Goal: Check status

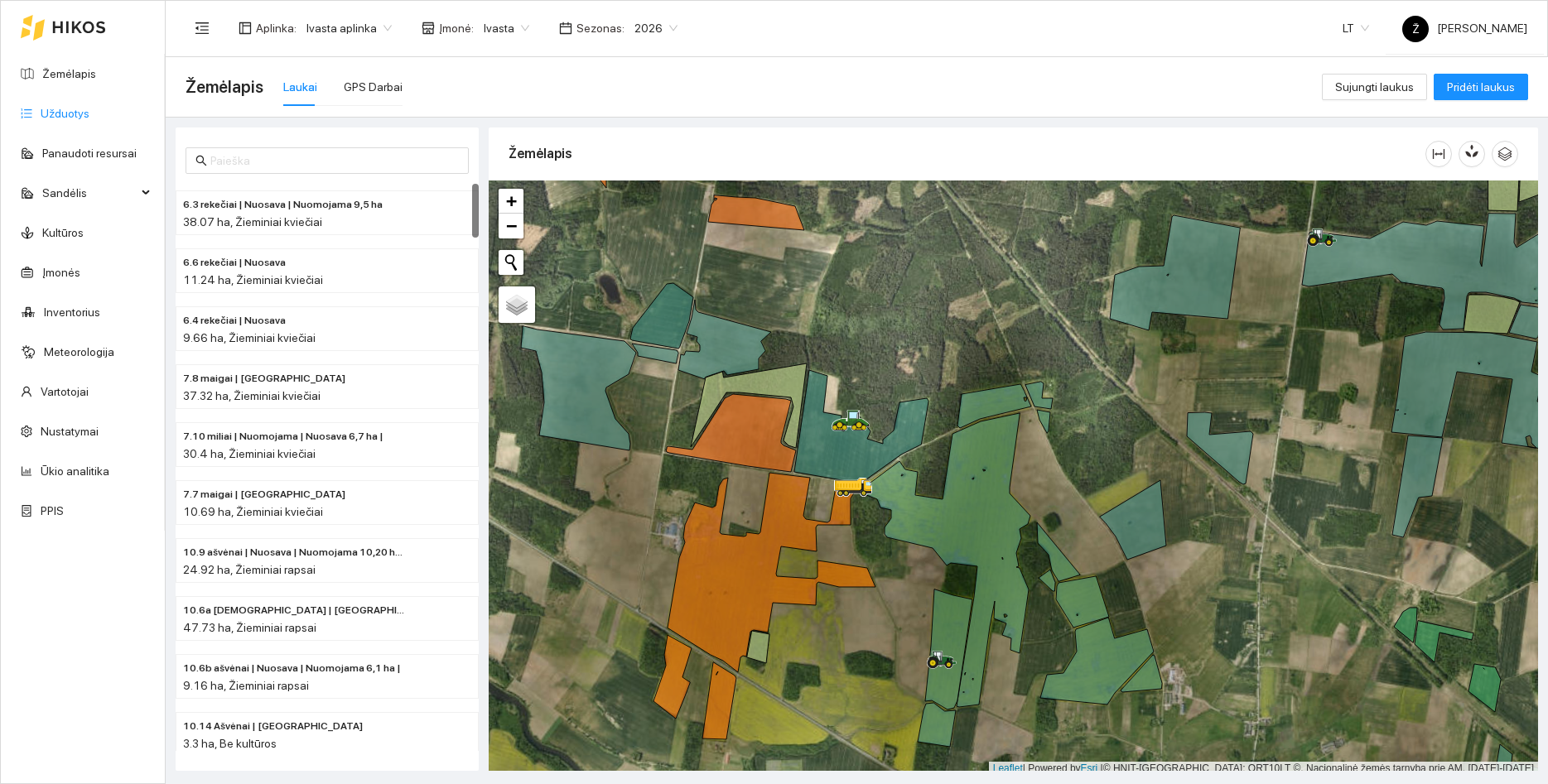
click at [90, 106] on link "Užduotys" at bounding box center [65, 113] width 49 height 13
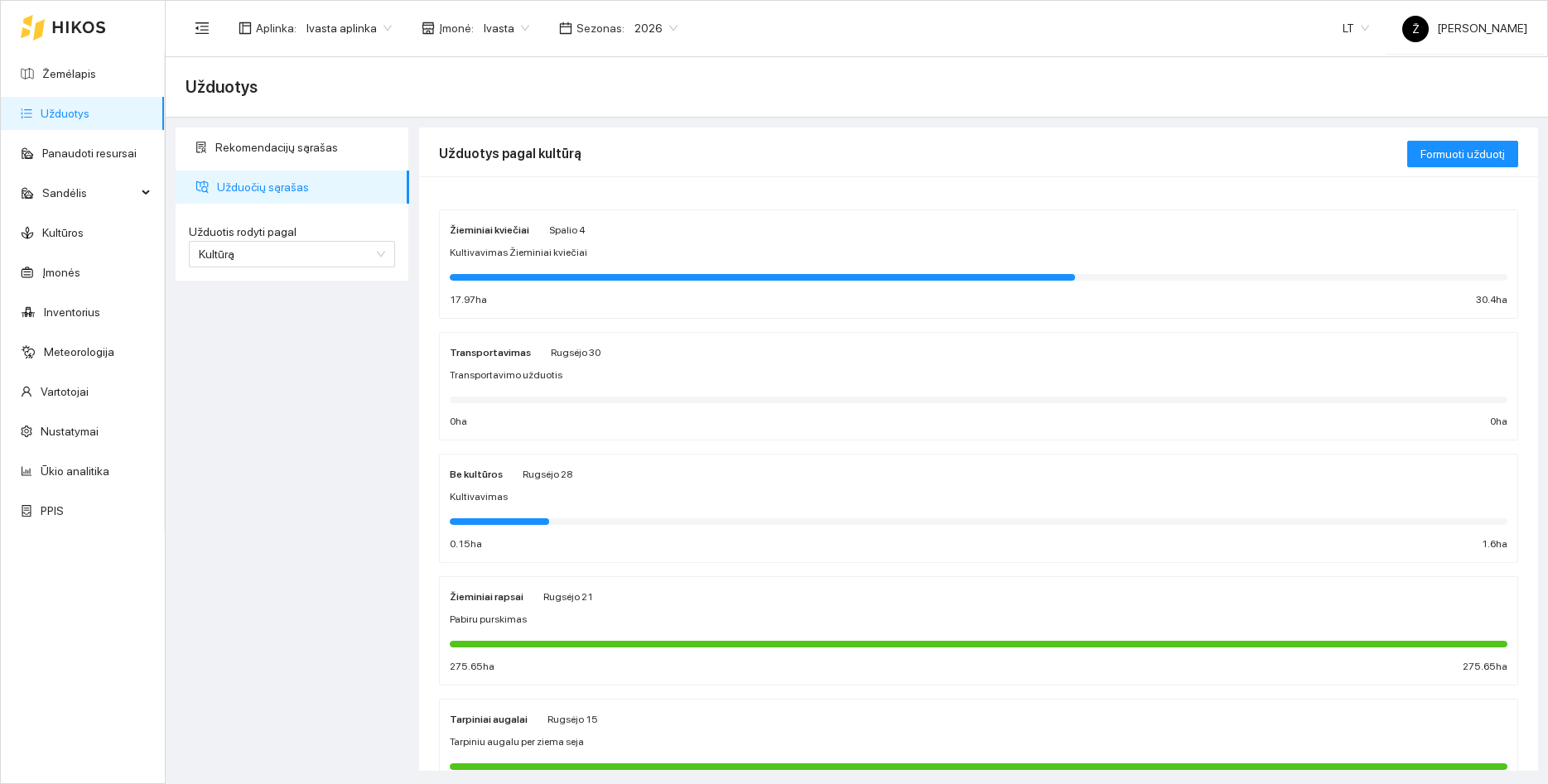
click at [597, 250] on div "Kultivavimas Žieminiai kviečiai" at bounding box center [979, 253] width 1058 height 16
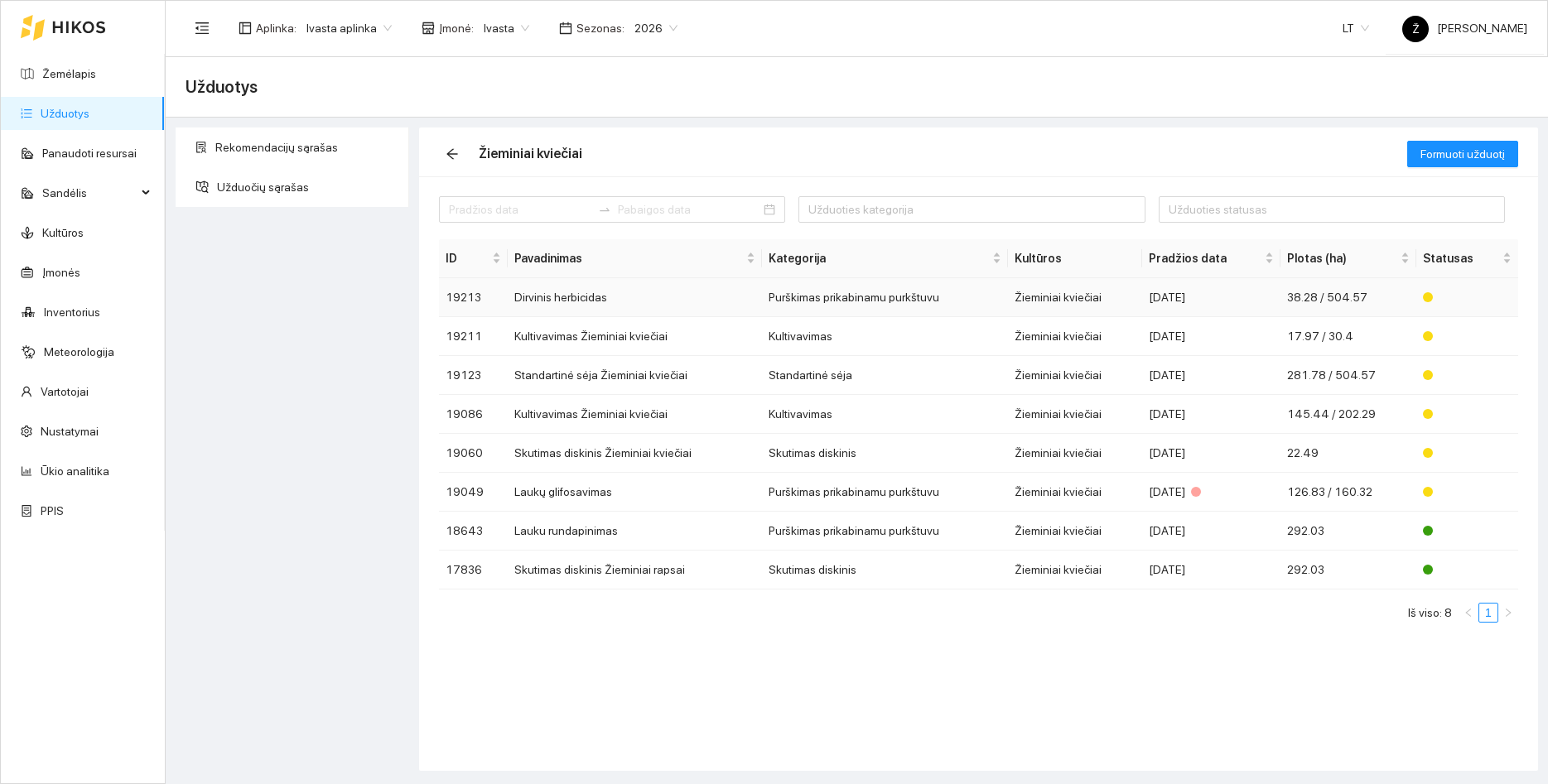
click at [601, 302] on td "Dirvinis herbicidas" at bounding box center [635, 297] width 254 height 39
